Goal: Information Seeking & Learning: Check status

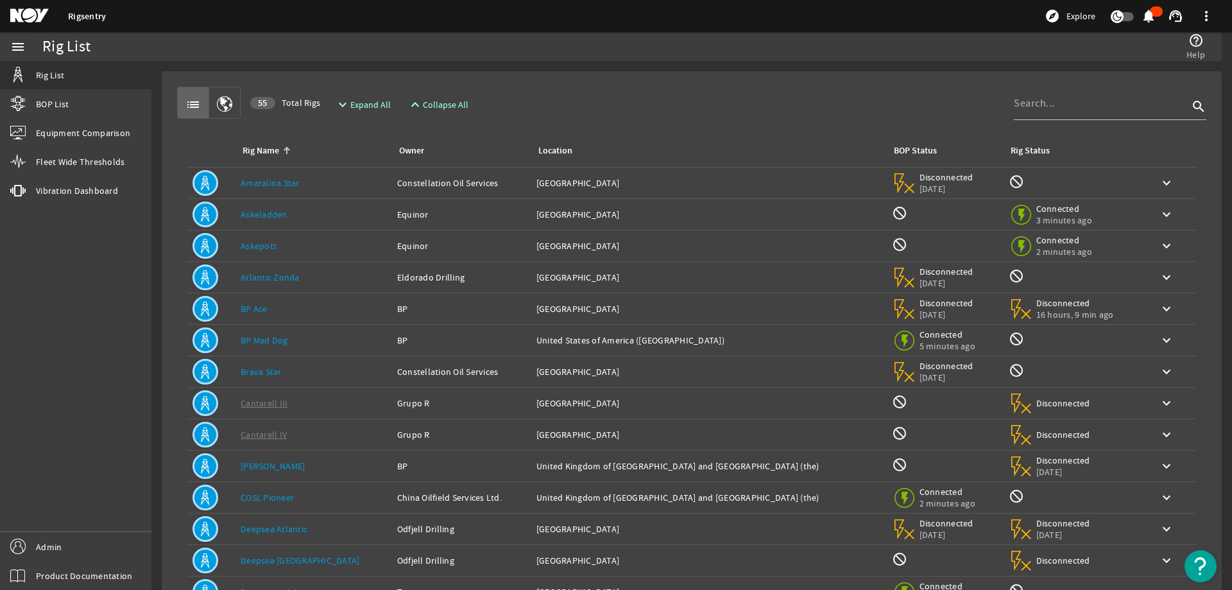
click at [227, 349] on rigsentry-circle-icon at bounding box center [212, 340] width 38 height 26
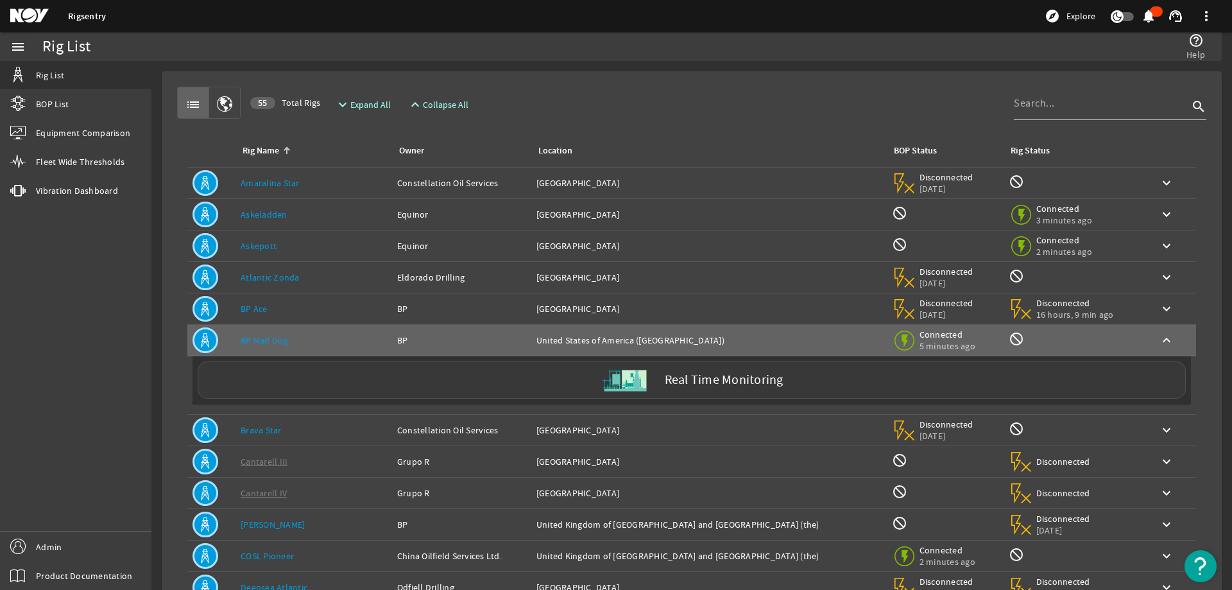
click at [374, 367] on div "Real Time Monitoring" at bounding box center [692, 379] width 988 height 37
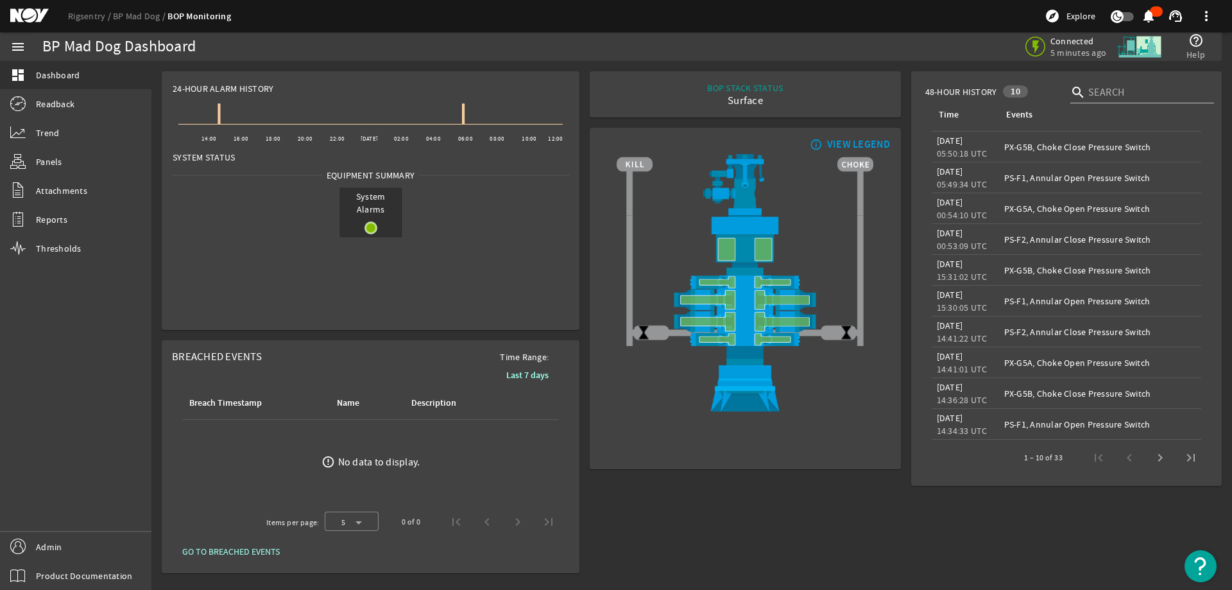
click at [590, 214] on mat-card "info_outline VIEW LEGEND" at bounding box center [745, 298] width 311 height 341
click at [107, 110] on link "Readback" at bounding box center [75, 104] width 151 height 28
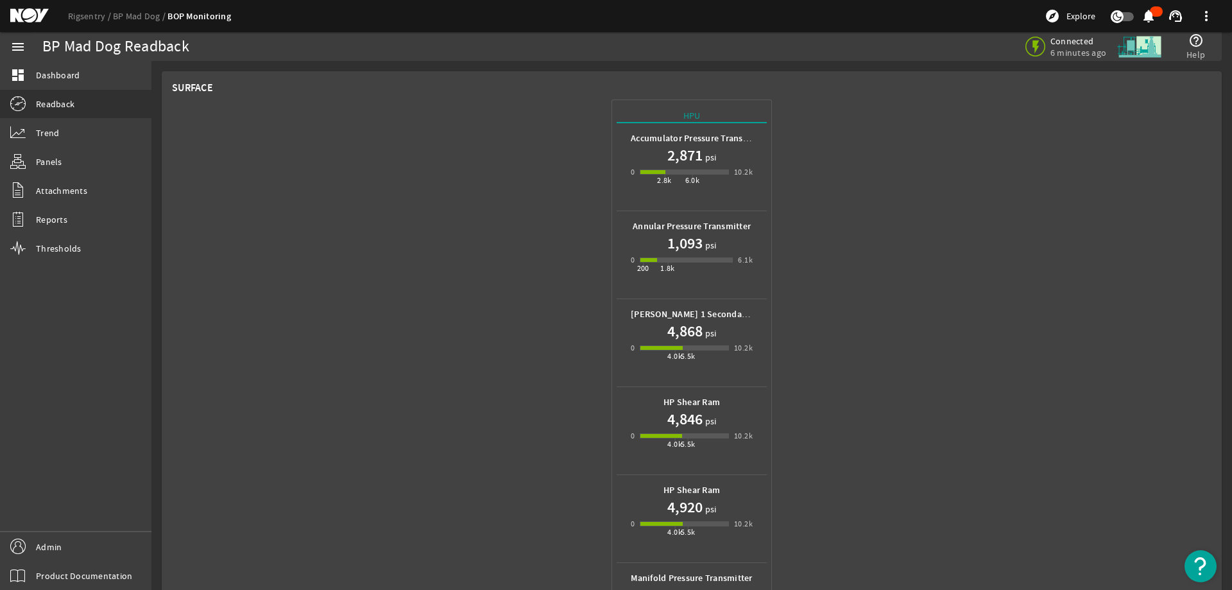
click at [676, 148] on h1 "2,871" at bounding box center [685, 155] width 35 height 21
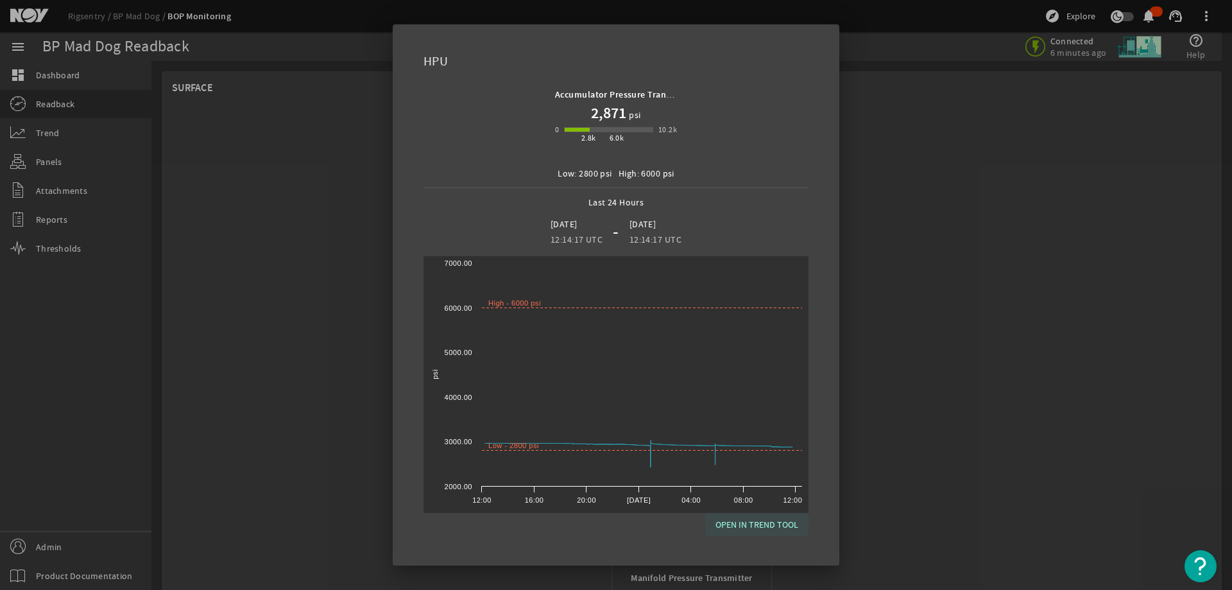
click at [739, 525] on span "OPEN IN TREND TOOL" at bounding box center [757, 524] width 83 height 15
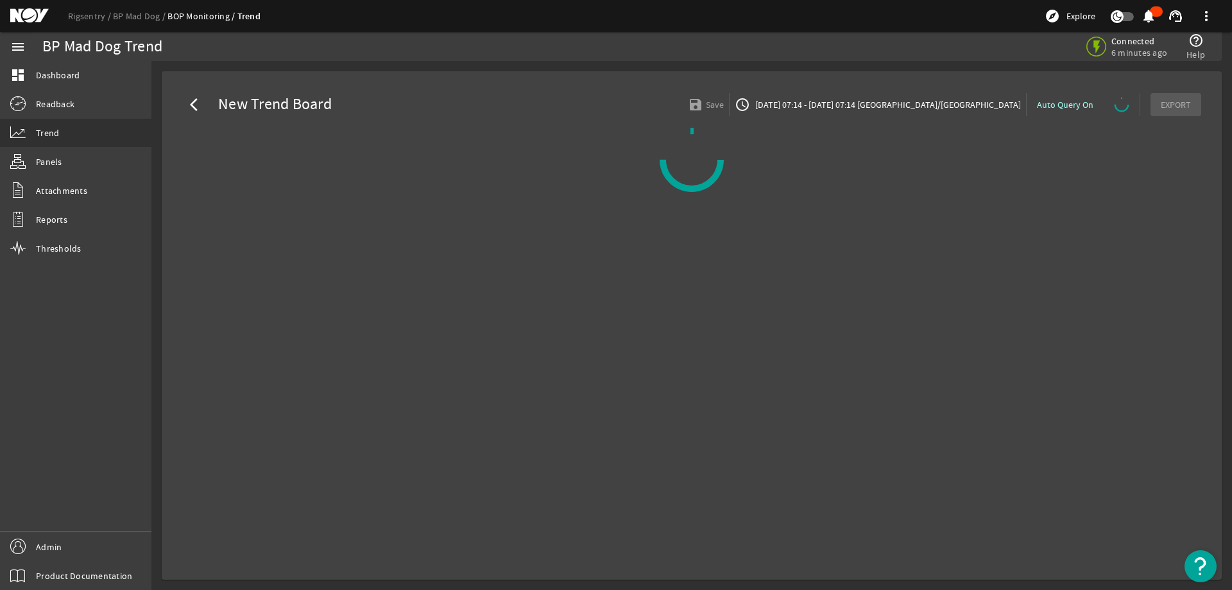
select select "10M"
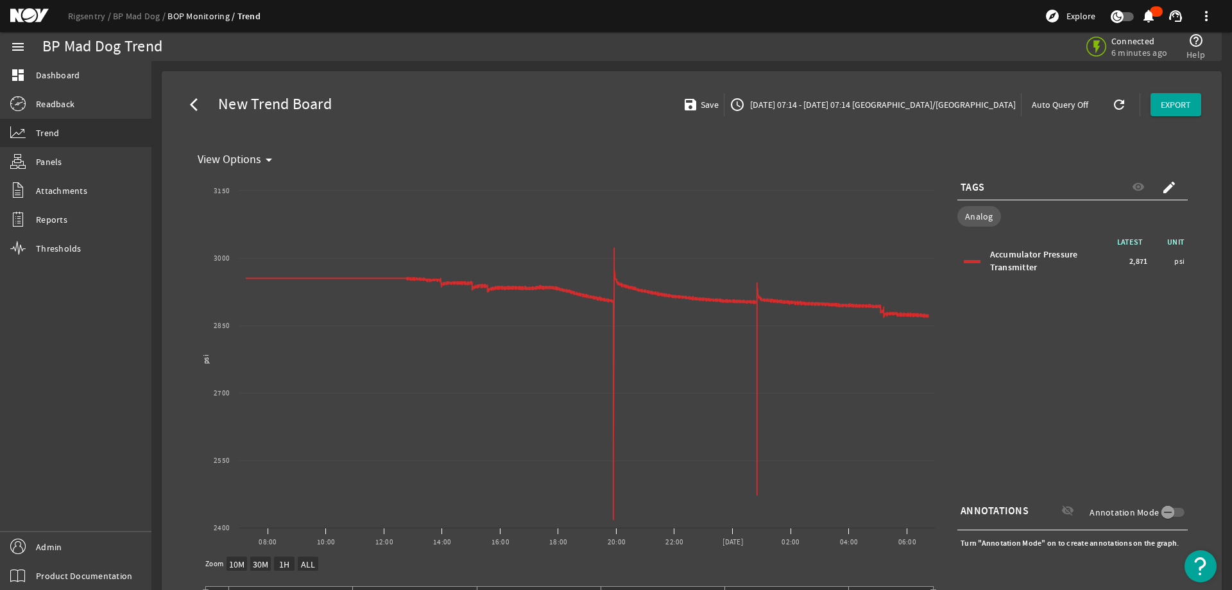
click at [534, 94] on div "arrow_back_ios New Trend Board save Save access_time 08/17/2025 07:14 - 08/18/2…" at bounding box center [692, 105] width 1040 height 46
click at [945, 286] on div "TAGS visibility create Analog LATEST UNIT Accumulator Pressure Transmitter 2,87…" at bounding box center [1067, 363] width 250 height 384
click at [131, 21] on link "BP Mad Dog" at bounding box center [140, 16] width 55 height 12
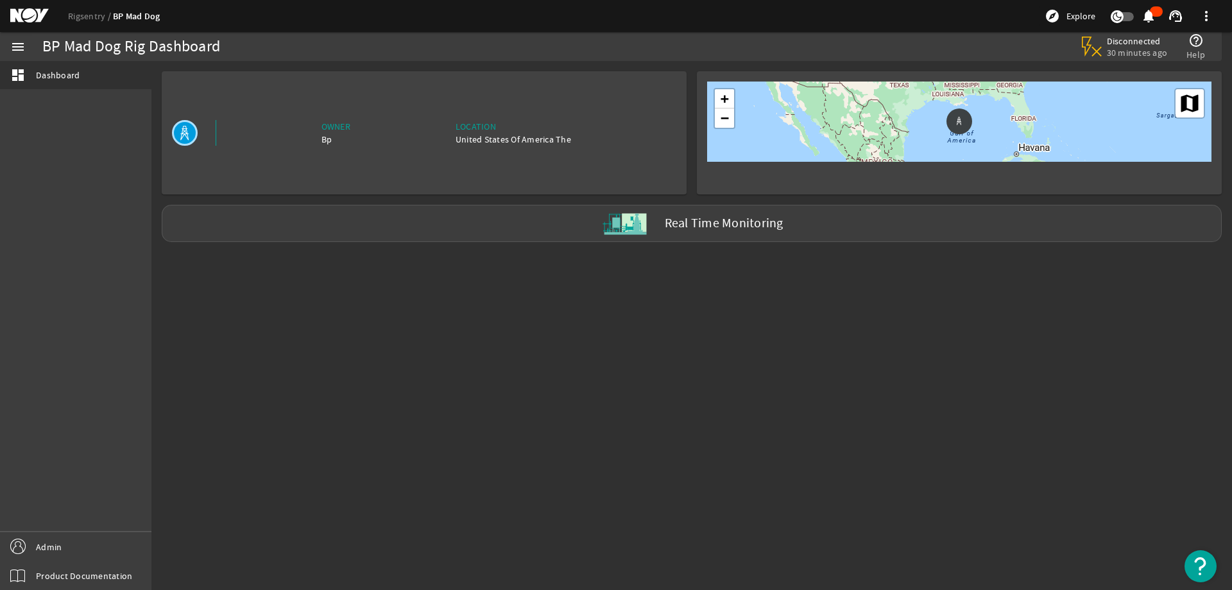
click at [297, 334] on mat-sidenav-content "BP Mad Dog Rig Dashboard Disconnected 30 minutes ago help_outline Help Owner Bp…" at bounding box center [691, 325] width 1081 height 529
click at [91, 15] on link "Rigsentry" at bounding box center [90, 16] width 45 height 12
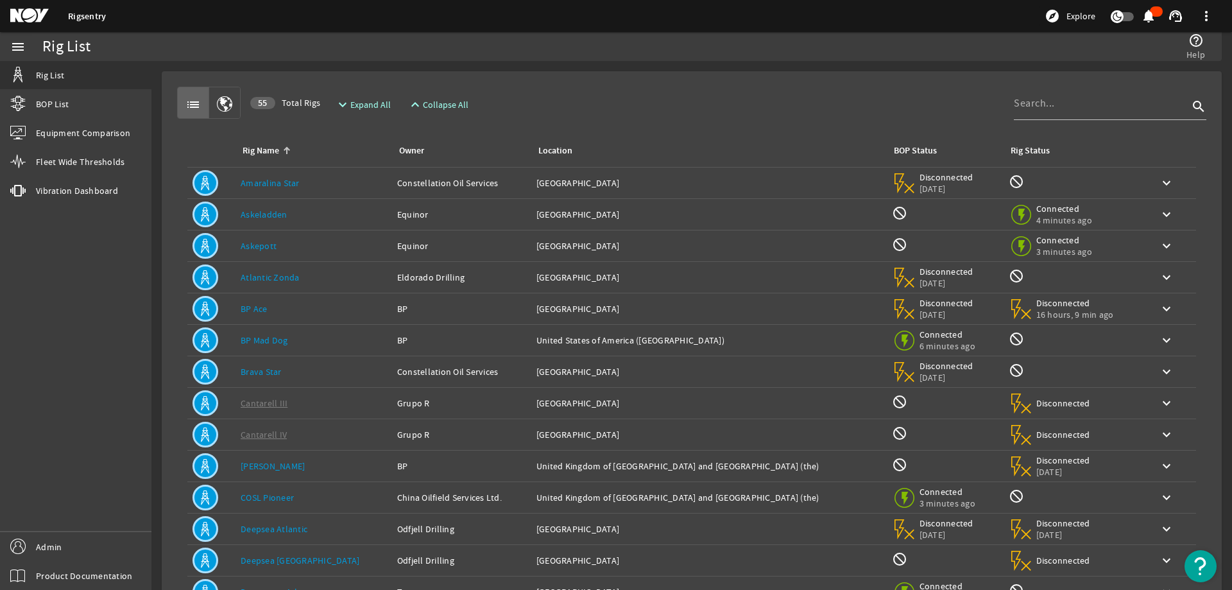
click at [838, 92] on div "list 55 Total Rigs expand_more Expand All expand_less Collapse All search" at bounding box center [691, 103] width 1029 height 32
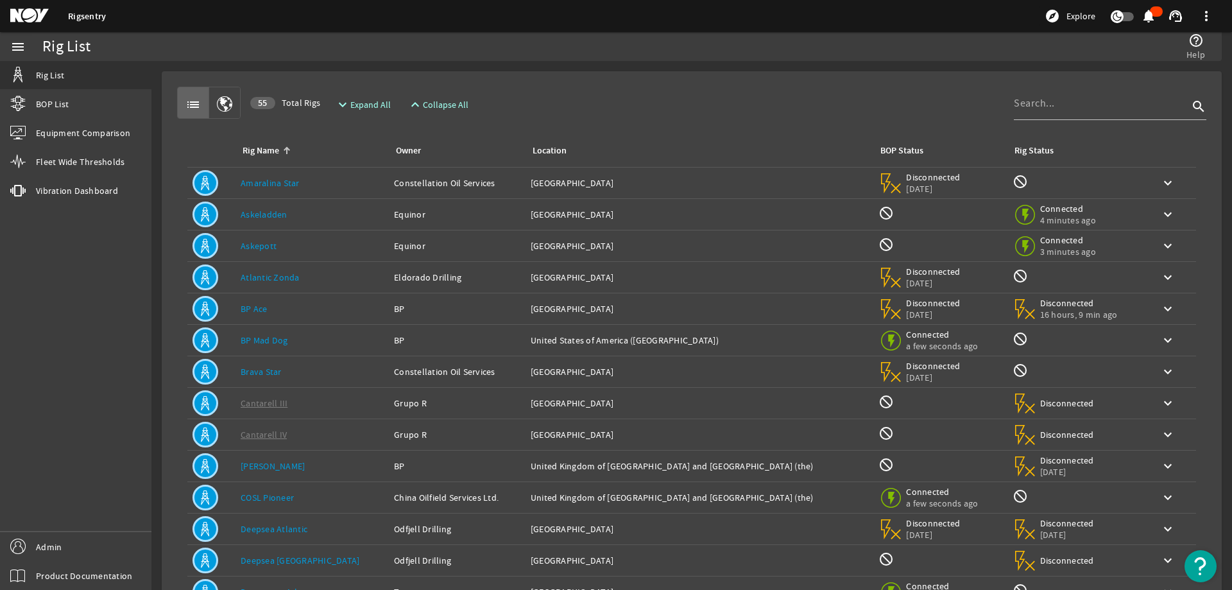
click at [805, 83] on div "list 55 Total Rigs expand_more Expand All expand_less Collapse All search Rig N…" at bounding box center [692, 386] width 1040 height 609
click at [797, 56] on div "help_outline Help" at bounding box center [920, 46] width 581 height 29
click at [797, 63] on rigsentry-mat-card "list 55 Total Rigs expand_more Expand All expand_less Collapse All search Rig N…" at bounding box center [691, 386] width 1081 height 650
click at [255, 310] on link "BP Ace" at bounding box center [254, 309] width 27 height 12
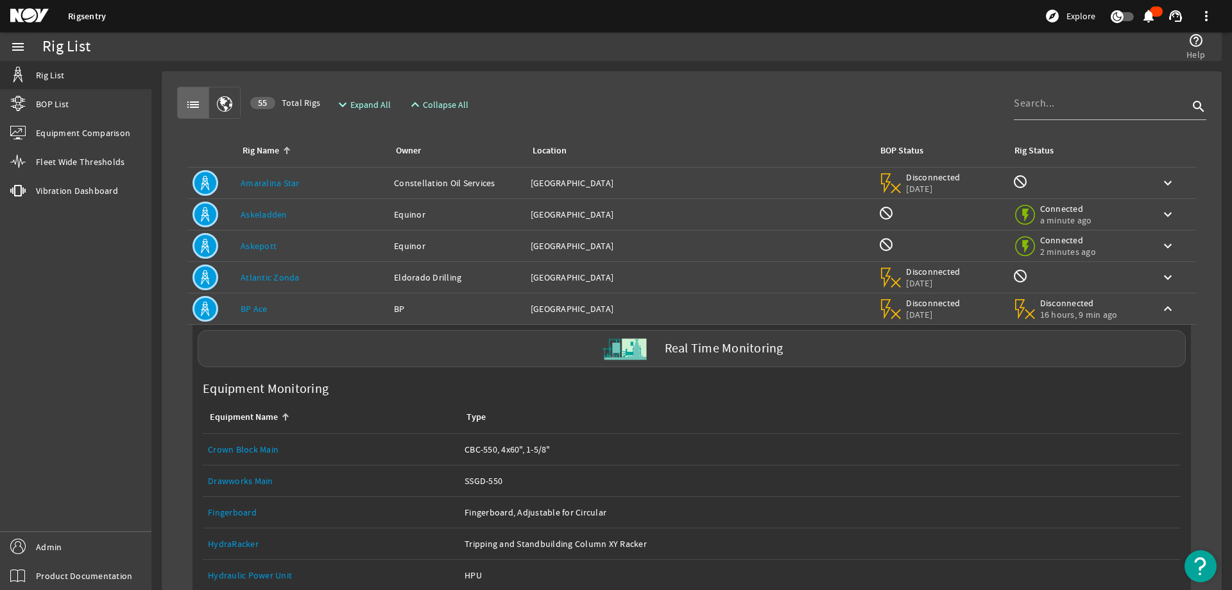
click at [316, 307] on div "Rig Name: BP Ace" at bounding box center [312, 308] width 143 height 13
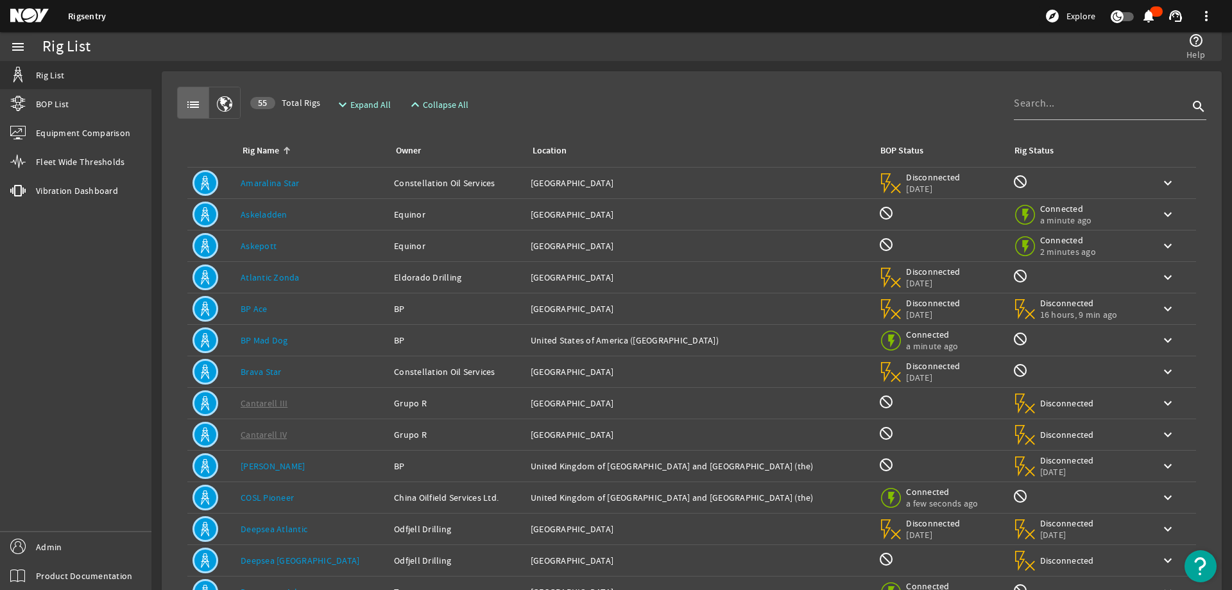
click at [304, 349] on td "Rig Name: BP Mad Dog" at bounding box center [312, 340] width 153 height 31
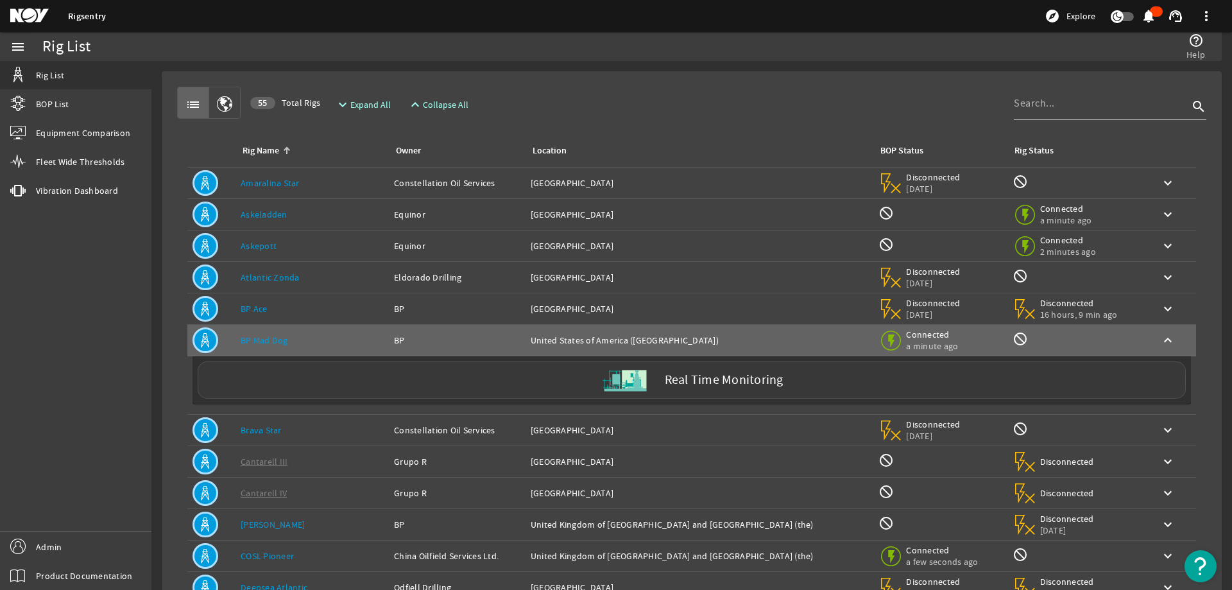
click at [337, 377] on div "Real Time Monitoring" at bounding box center [692, 379] width 988 height 37
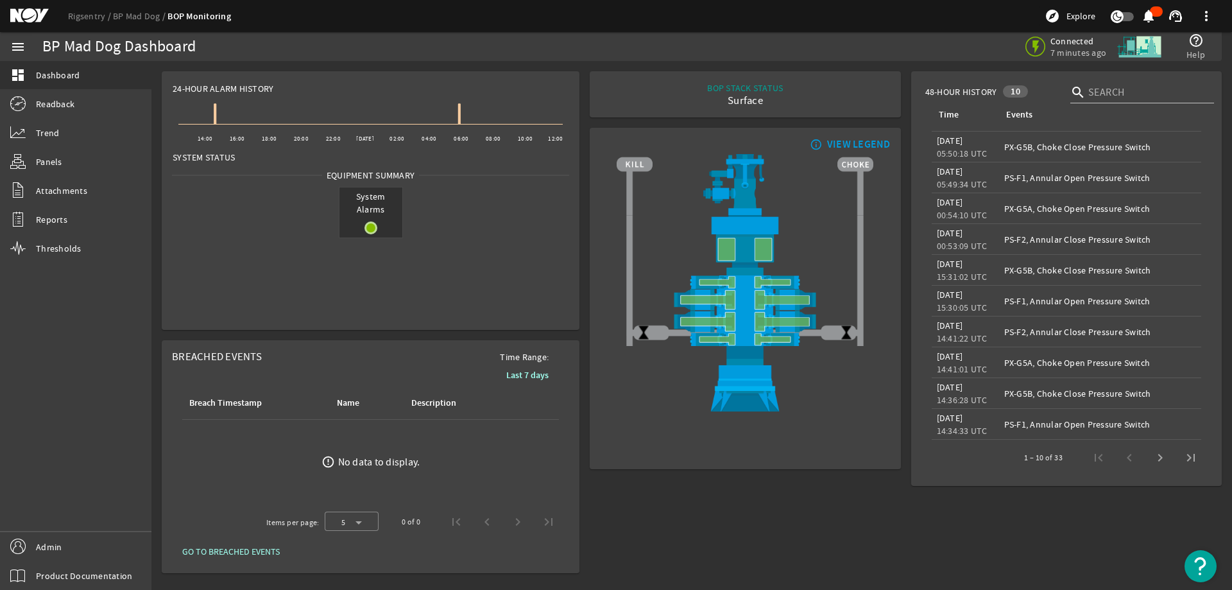
click at [586, 175] on rigsentry-mat-card "info_outline VIEW LEGEND" at bounding box center [745, 299] width 321 height 352
click at [589, 266] on rigsentry-mat-card "info_outline VIEW LEGEND" at bounding box center [745, 299] width 321 height 352
click at [595, 83] on mat-card "BOP STACK STATUS Surface END OF WELL - ACTIVE STACK -" at bounding box center [745, 94] width 311 height 46
click at [585, 120] on rigsentry-mat-card "BOP STACK STATUS Surface END OF WELL - ACTIVE STACK -" at bounding box center [745, 94] width 321 height 56
click at [16, 44] on mat-icon "menu" at bounding box center [17, 46] width 15 height 15
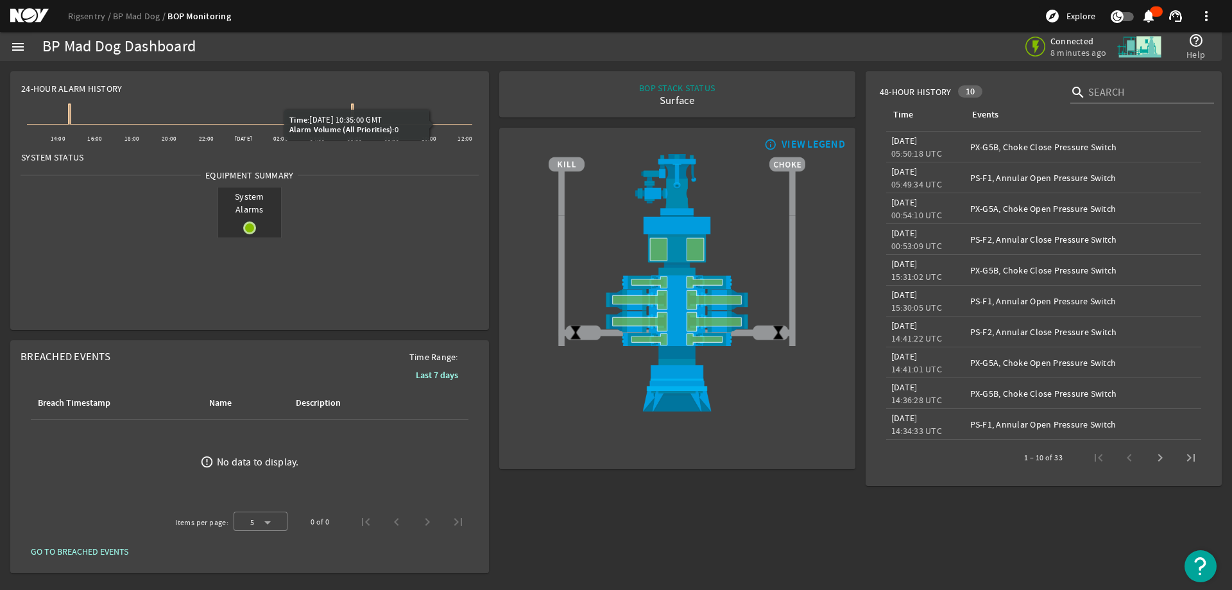
click at [494, 116] on rigsentry-mat-card "BOP STACK STATUS Surface END OF WELL - ACTIVE STACK -" at bounding box center [677, 94] width 366 height 56
click at [768, 535] on div "BOP STACK STATUS Surface END OF WELL - ACTIVE STACK - info_outline VIEW LEGEND" at bounding box center [677, 322] width 366 height 512
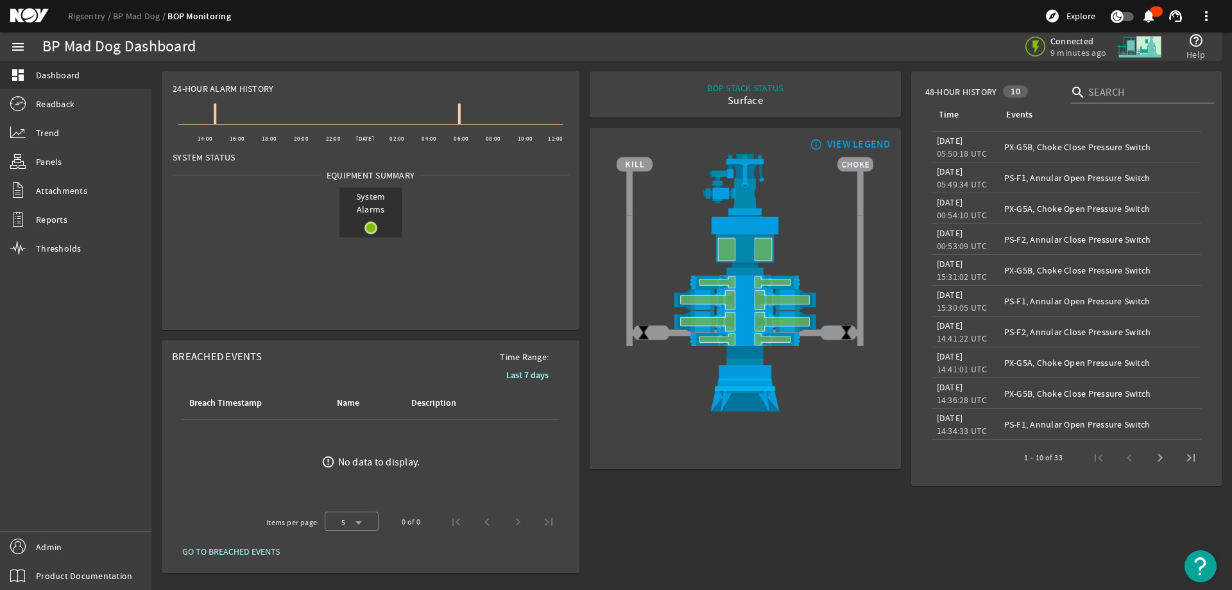
click at [817, 538] on div "BOP STACK STATUS Surface END OF WELL - ACTIVE STACK - info_outline VIEW LEGEND" at bounding box center [745, 322] width 321 height 512
click at [586, 199] on rigsentry-mat-card "info_outline VIEW LEGEND" at bounding box center [745, 299] width 321 height 352
click at [19, 53] on mat-icon "menu" at bounding box center [17, 46] width 15 height 15
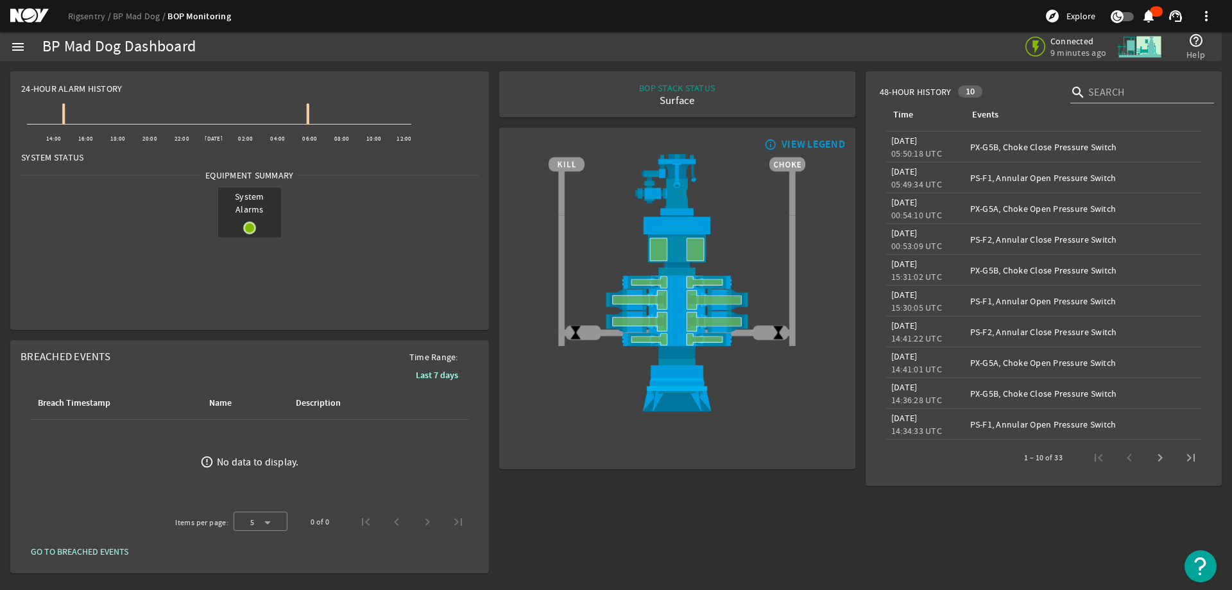
click at [495, 253] on rigsentry-mat-card "info_outline VIEW LEGEND" at bounding box center [677, 299] width 366 height 352
click at [494, 256] on rigsentry-mat-card "info_outline VIEW LEGEND" at bounding box center [677, 299] width 366 height 352
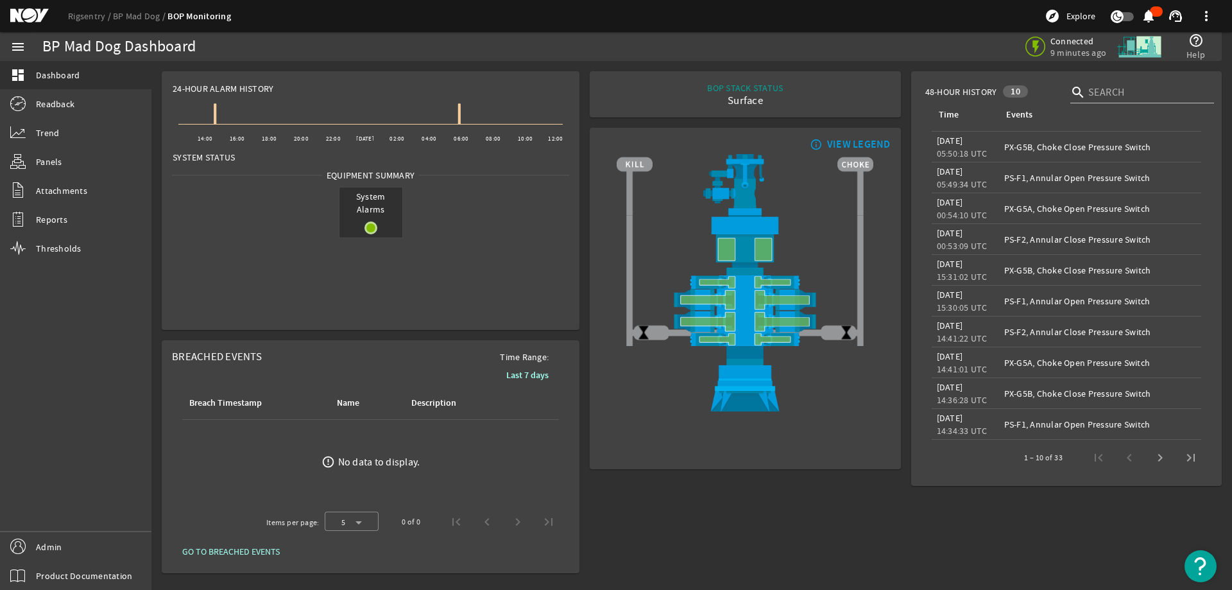
click at [19, 44] on mat-icon "menu" at bounding box center [17, 46] width 15 height 15
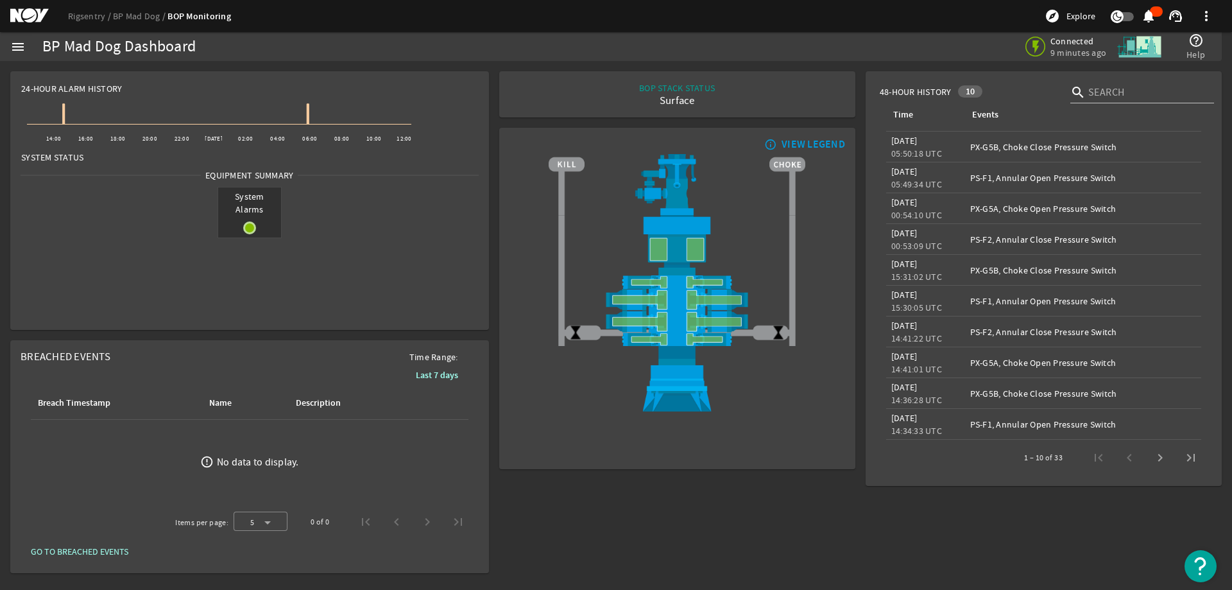
click at [495, 212] on rigsentry-mat-card "info_outline VIEW LEGEND" at bounding box center [677, 299] width 366 height 352
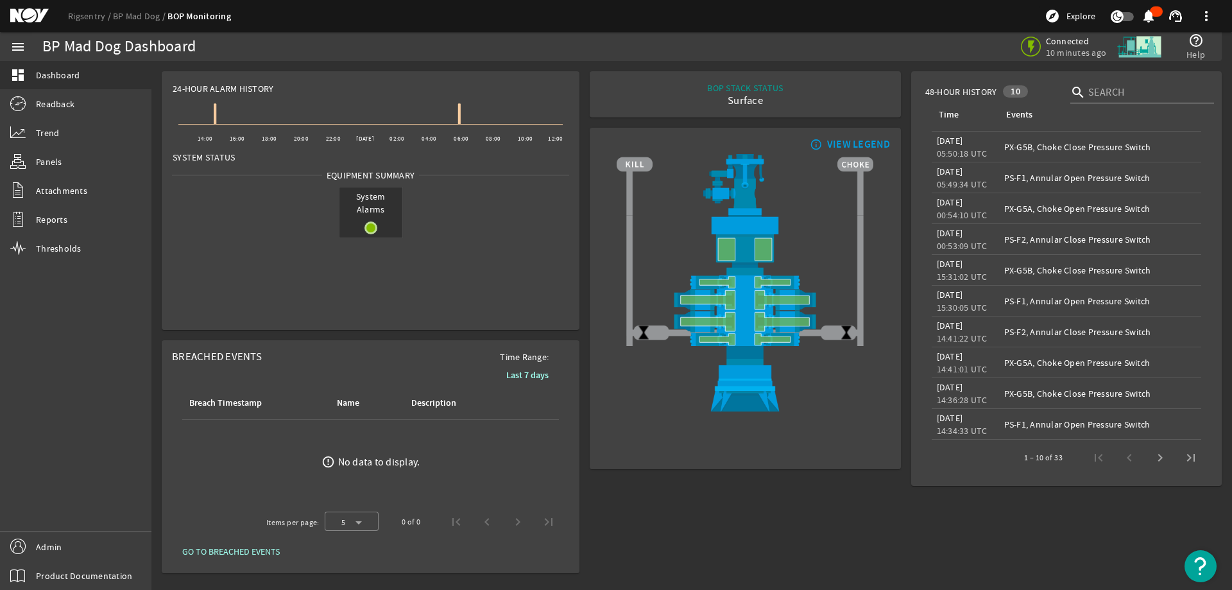
click at [581, 108] on rigsentry-mat-card "24-Hour Alarm History Created with Highcharts 11.1.0 14:00 16:00 18:00 20:00 22…" at bounding box center [371, 200] width 428 height 269
click at [18, 49] on mat-icon "menu" at bounding box center [17, 46] width 15 height 15
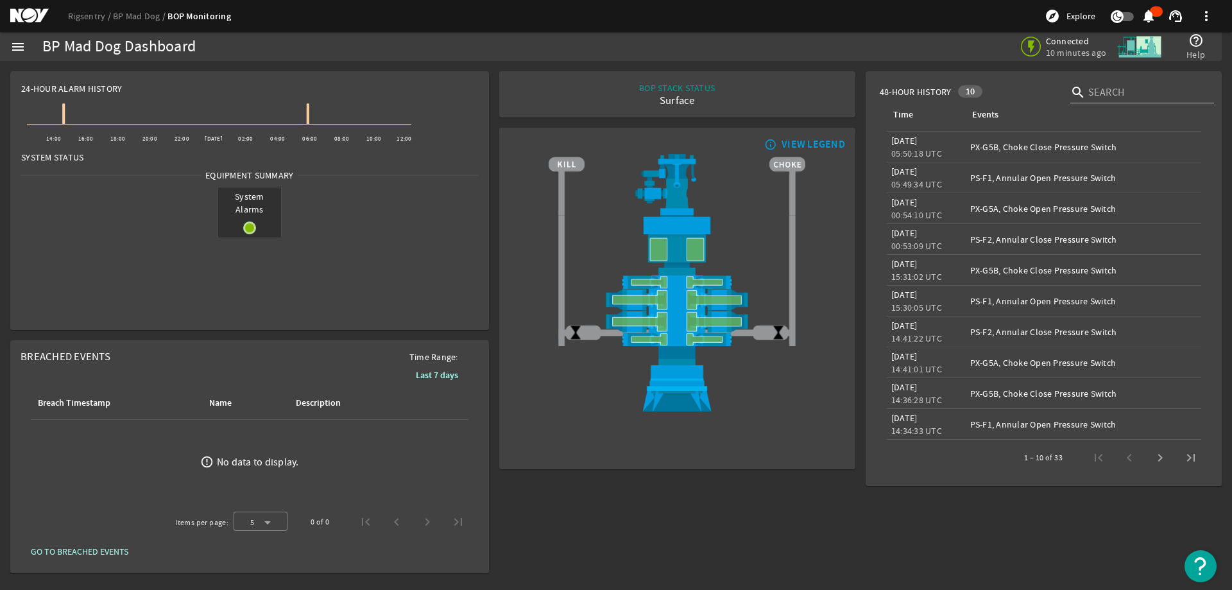
click at [507, 124] on rigsentry-mat-card "info_outline VIEW LEGEND" at bounding box center [677, 299] width 366 height 352
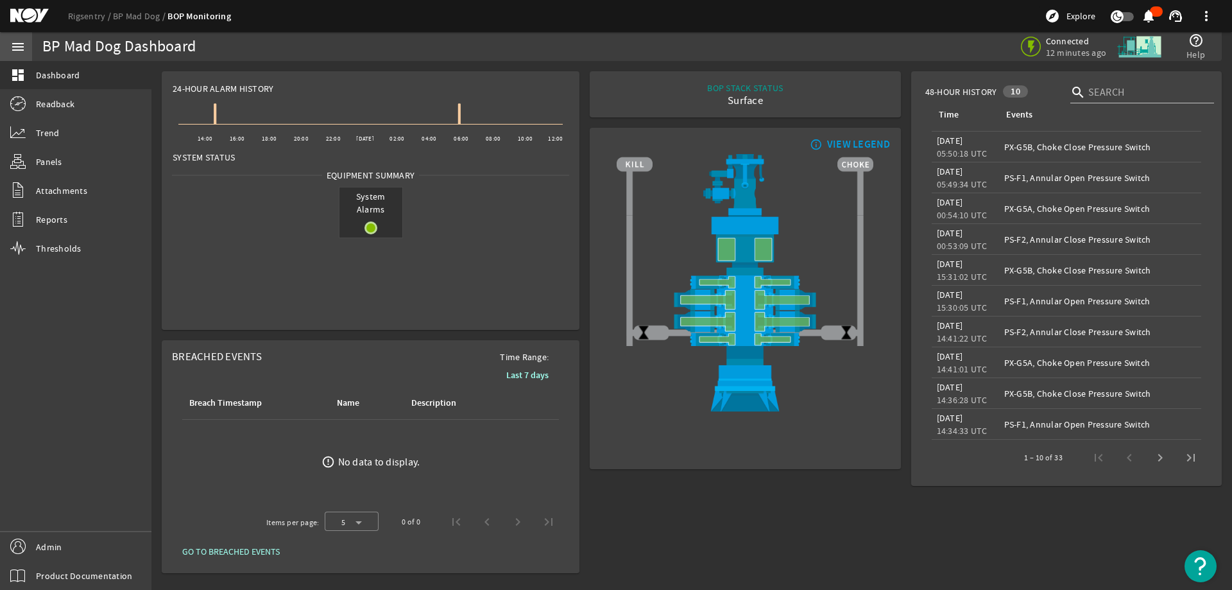
click at [15, 47] on mat-icon "menu" at bounding box center [17, 46] width 15 height 15
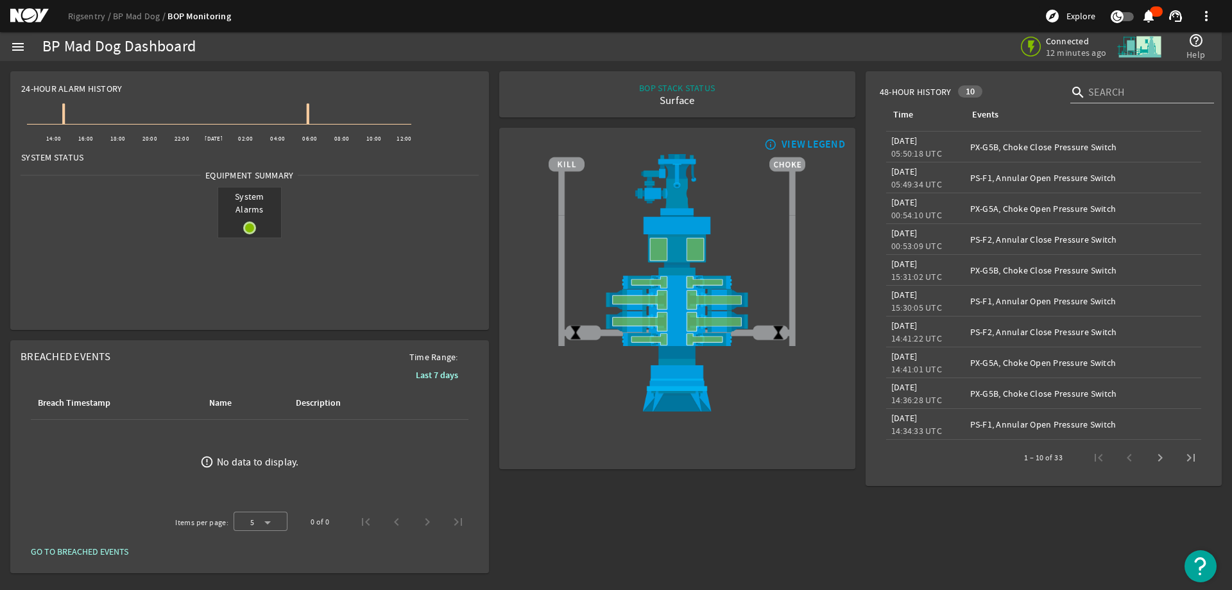
click at [491, 150] on rigsentry-mat-card "24-Hour Alarm History Created with Highcharts 11.1.0 14:00 16:00 18:00 20:00 22…" at bounding box center [249, 200] width 489 height 269
click at [497, 218] on rigsentry-mat-card "info_outline VIEW LEGEND" at bounding box center [677, 299] width 366 height 352
click at [496, 87] on rigsentry-mat-card "BOP STACK STATUS Surface END OF WELL - ACTIVE STACK -" at bounding box center [677, 94] width 366 height 56
click at [631, 68] on rigsentry-mat-card "BOP STACK STATUS Surface END OF WELL - ACTIVE STACK -" at bounding box center [677, 94] width 366 height 56
click at [631, 67] on rigsentry-mat-card "BOP STACK STATUS Surface END OF WELL - ACTIVE STACK -" at bounding box center [677, 94] width 366 height 56
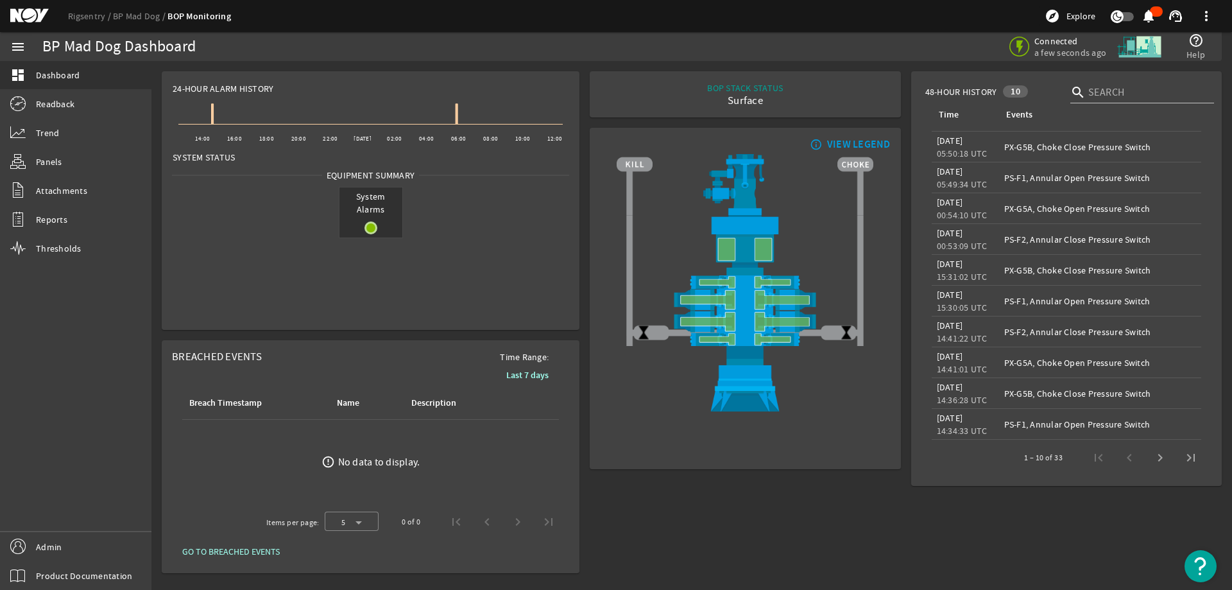
click at [16, 49] on mat-icon "menu" at bounding box center [17, 46] width 15 height 15
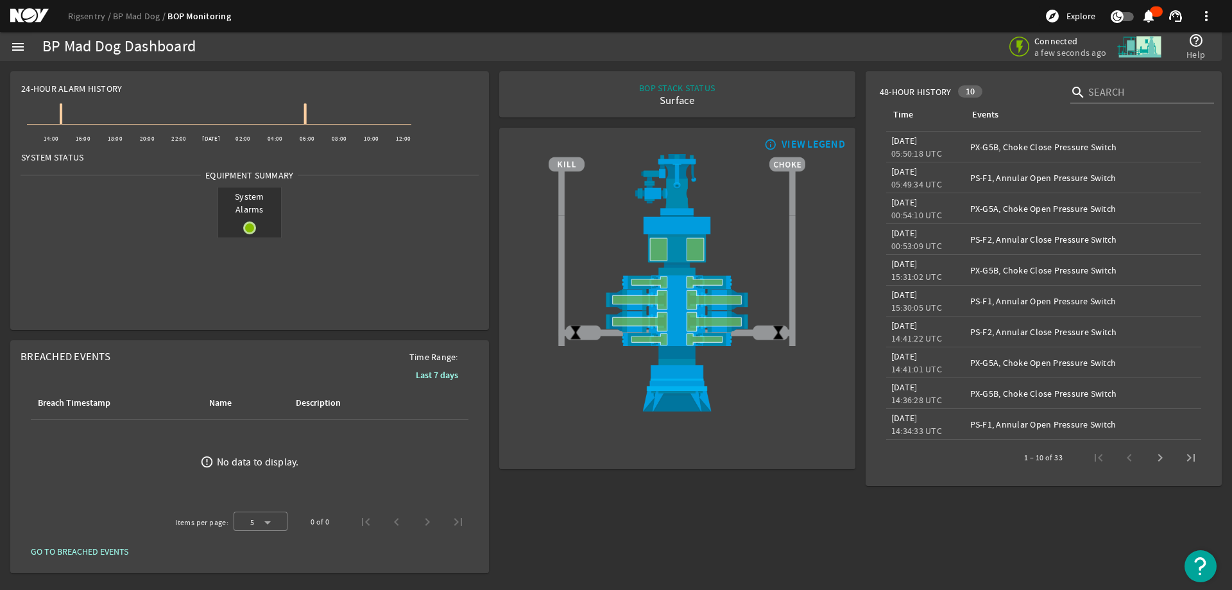
click at [588, 562] on div "BOP STACK STATUS Surface END OF WELL - ACTIVE STACK - info_outline VIEW LEGEND" at bounding box center [677, 322] width 366 height 512
drag, startPoint x: 687, startPoint y: 48, endPoint x: 700, endPoint y: 44, distance: 14.0
click at [687, 49] on div "Connected a few seconds ago help_outline Help" at bounding box center [903, 46] width 617 height 29
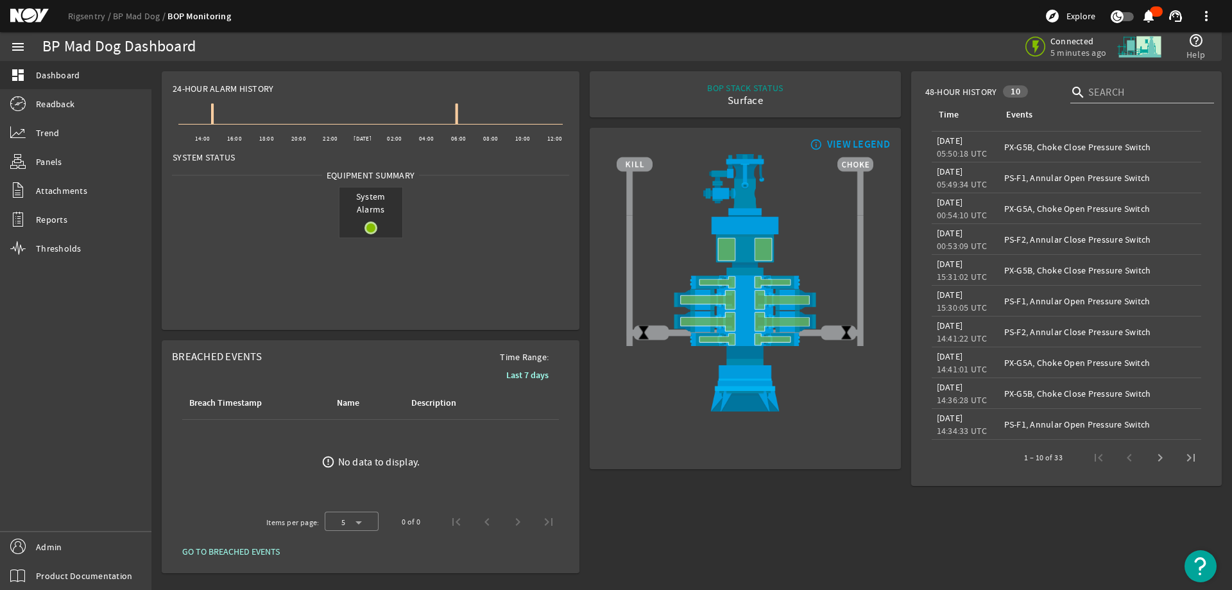
click at [864, 39] on div "Connected 5 minutes ago help_outline Help" at bounding box center [907, 46] width 609 height 29
